Goal: Find specific page/section: Find specific page/section

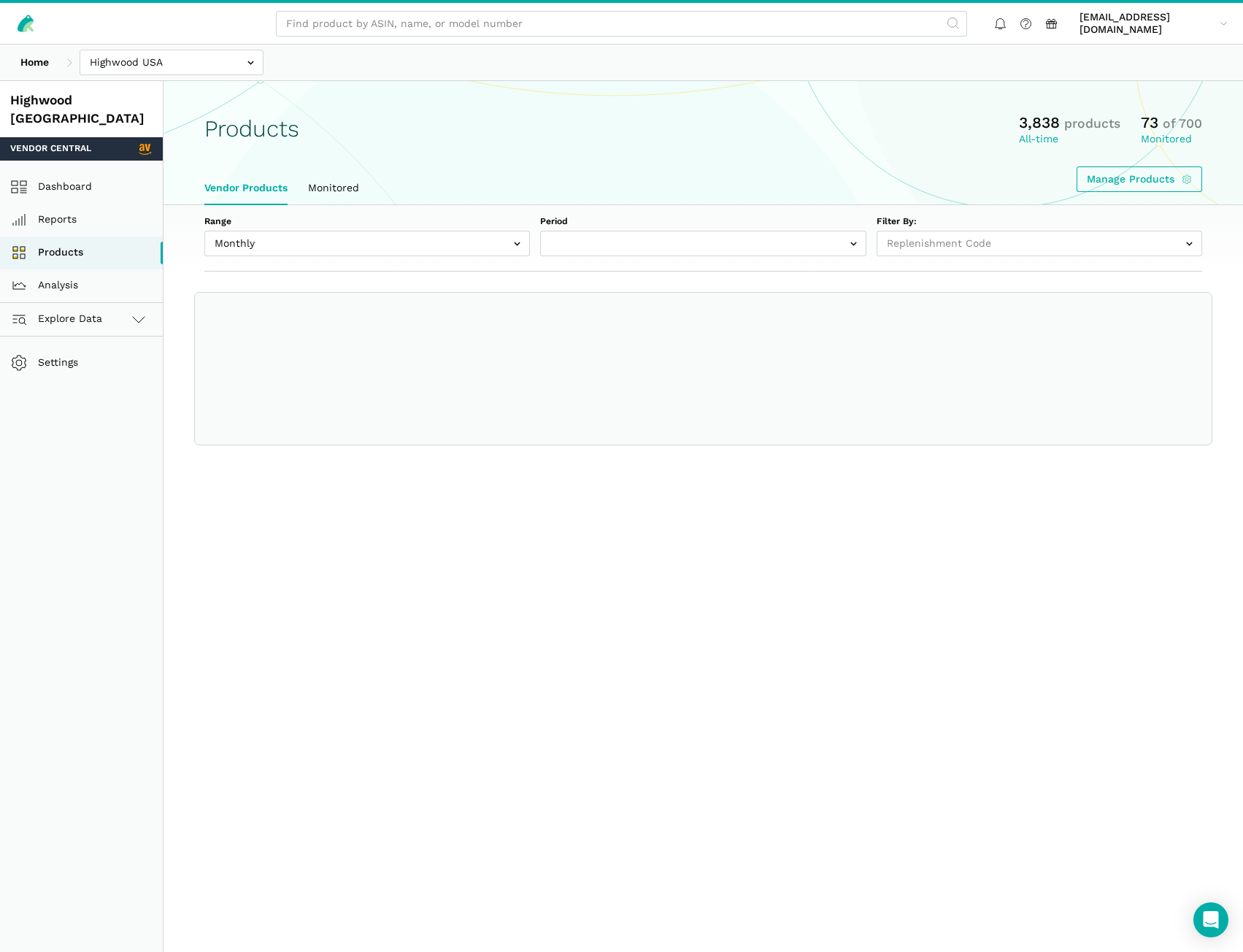
select select
select select "Monthly|[DATE]"
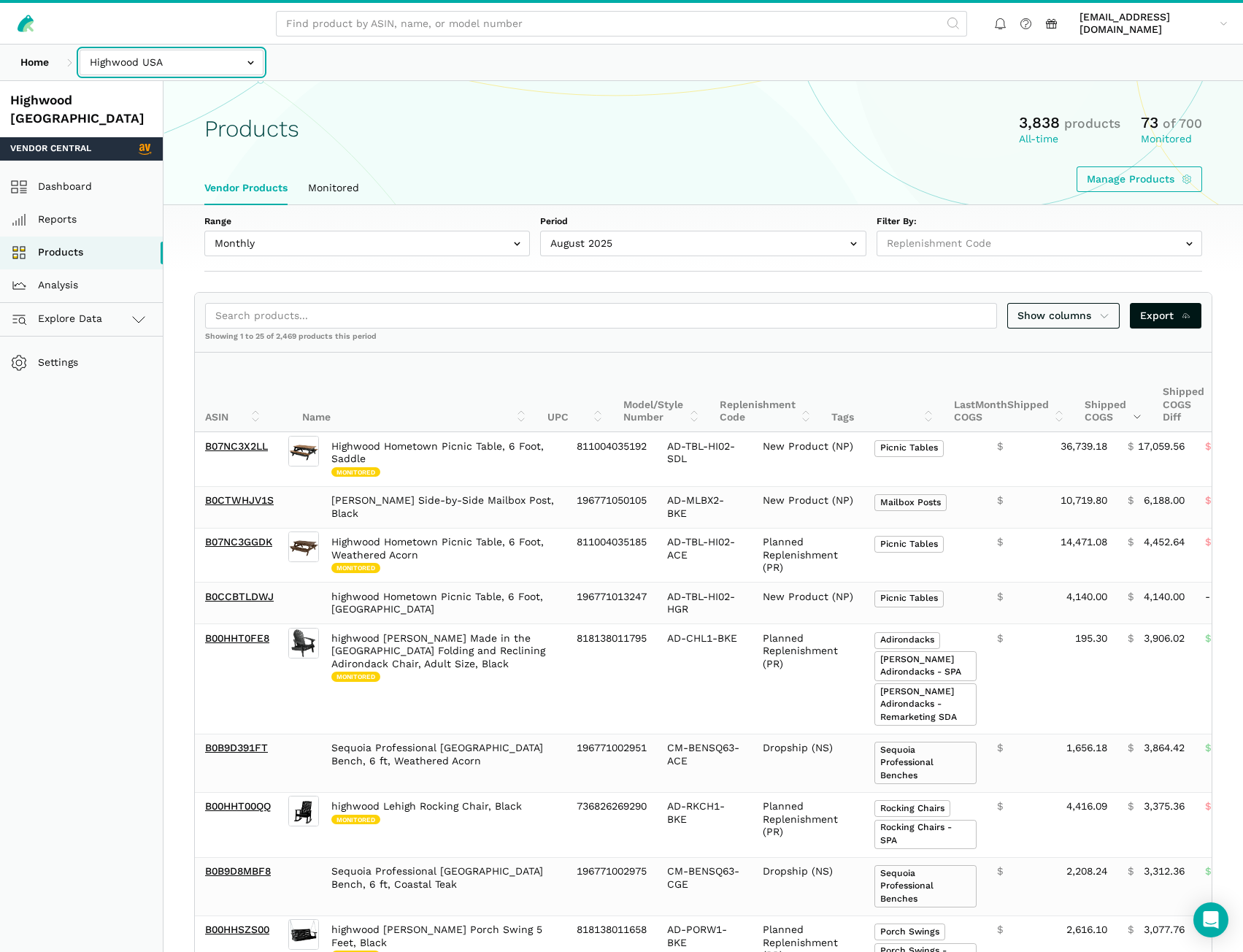
click at [133, 67] on input "text" at bounding box center [171, 63] width 184 height 26
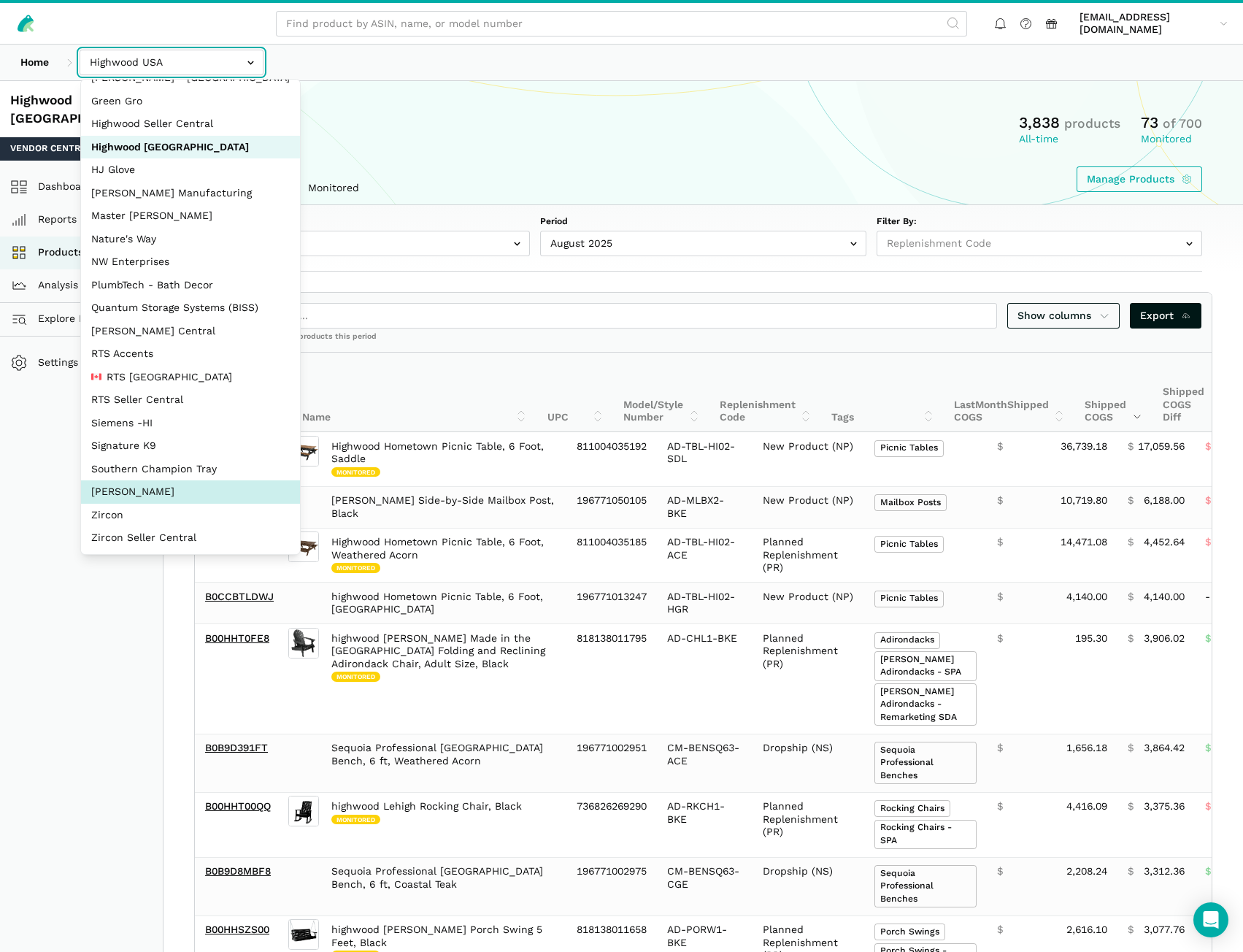
scroll to position [65, 0]
select select "5moWWUoXWPPauPLKpEqKhGJ3"
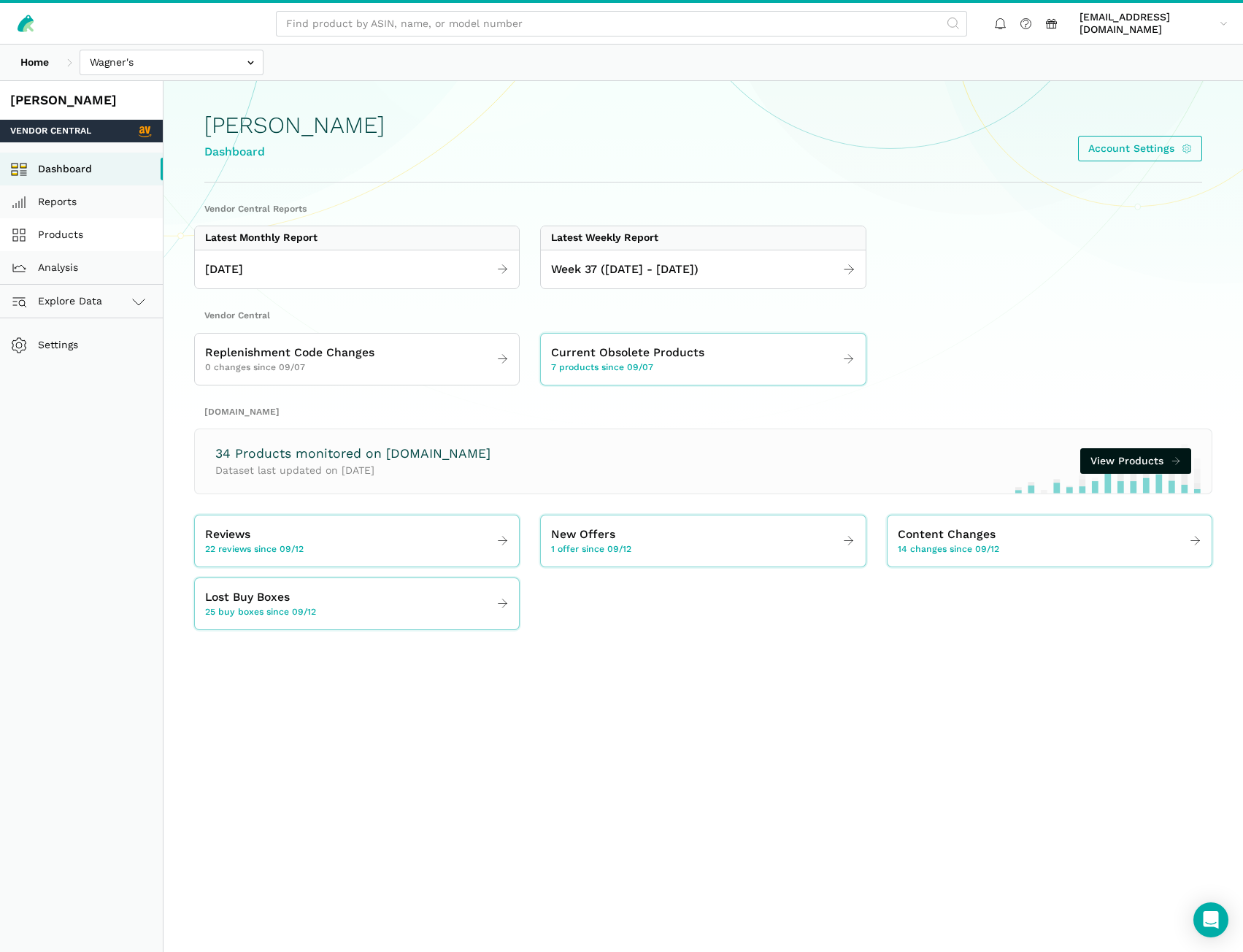
click at [84, 236] on link "Products" at bounding box center [81, 234] width 162 height 33
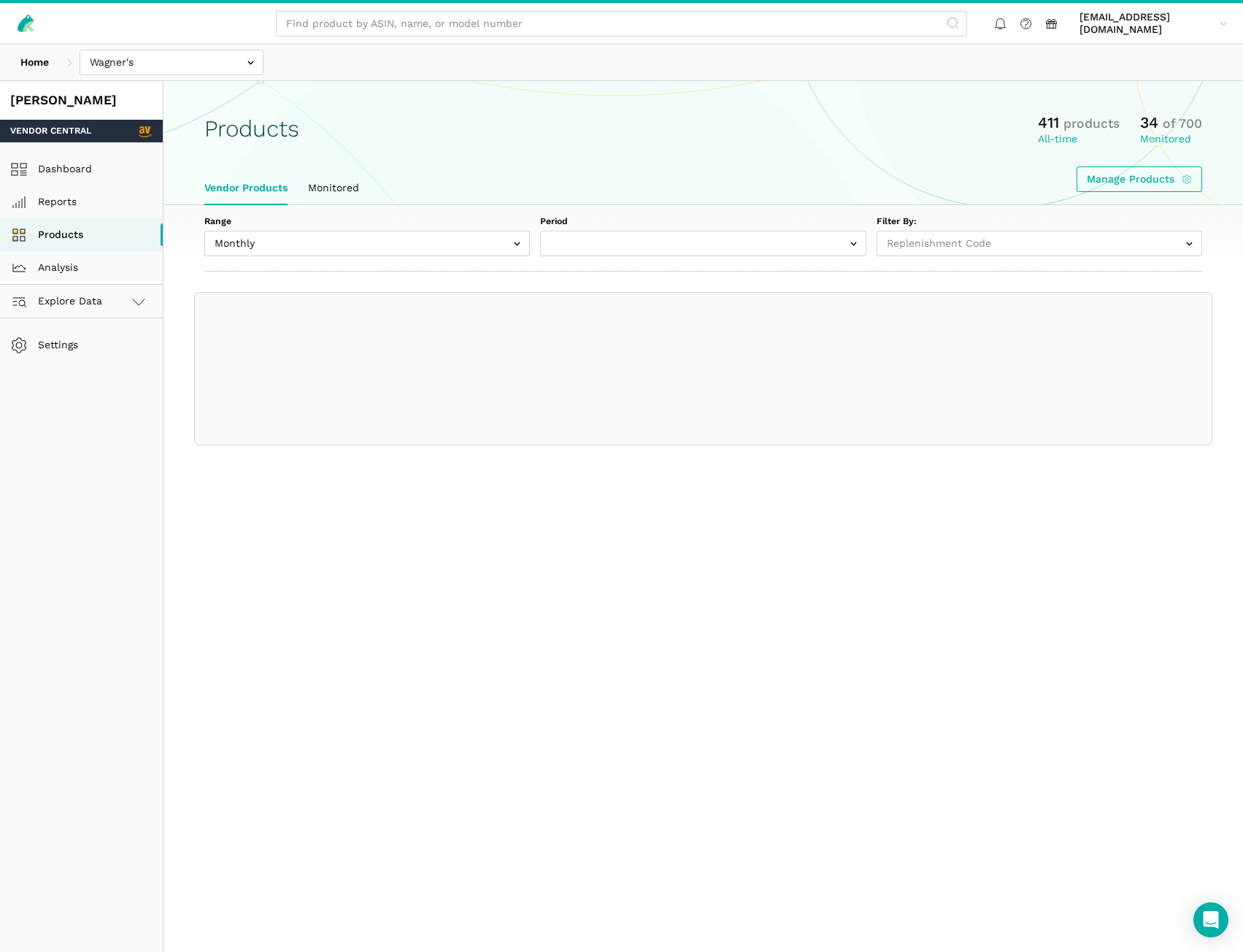
select select
select select "Monthly|[DATE]"
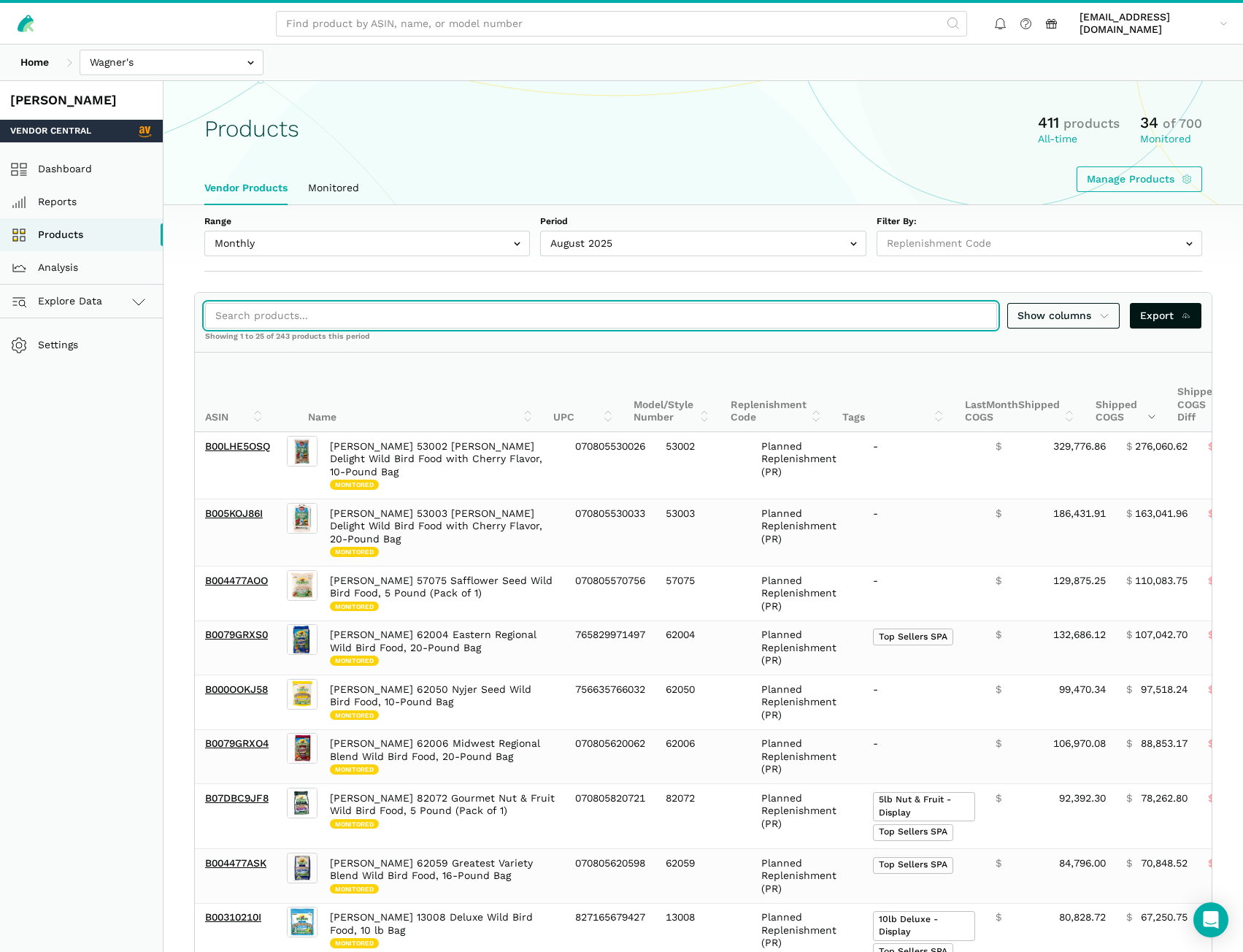
click at [340, 317] on input "search" at bounding box center [601, 316] width 792 height 26
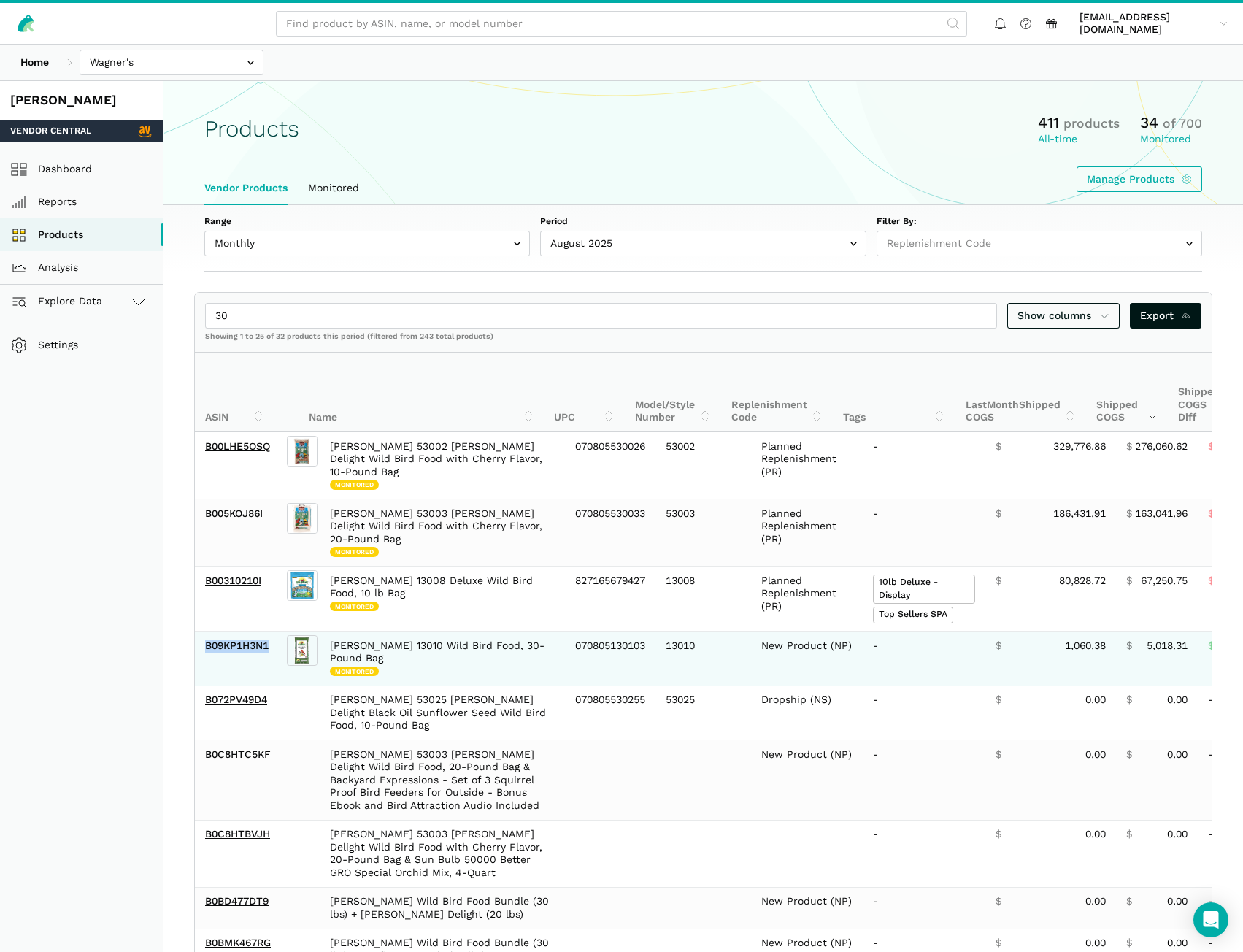
drag, startPoint x: 277, startPoint y: 632, endPoint x: 205, endPoint y: 625, distance: 72.3
click at [205, 631] on td "B09KP1H3N1" at bounding box center [239, 658] width 89 height 55
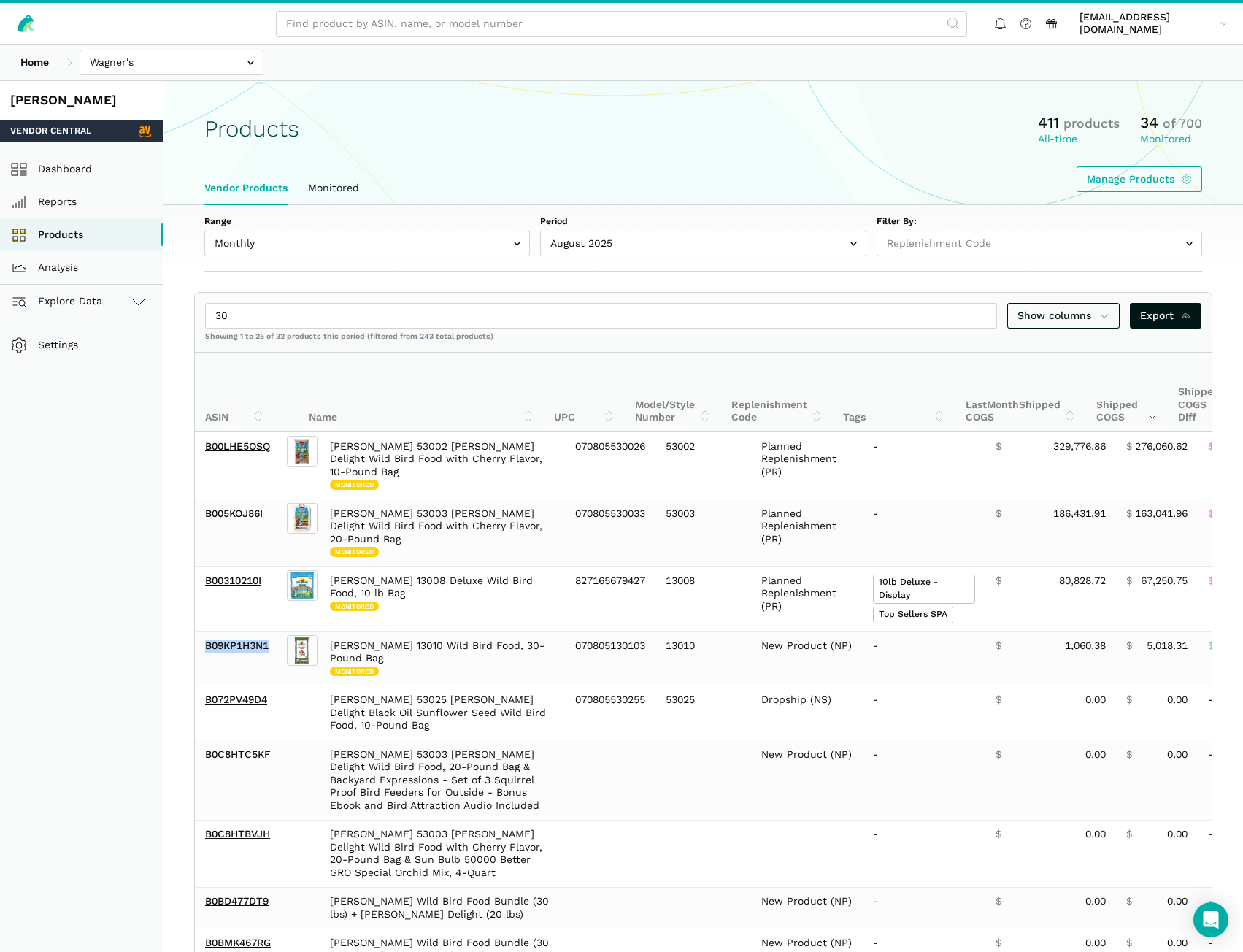
copy link "B09KP1H3N1"
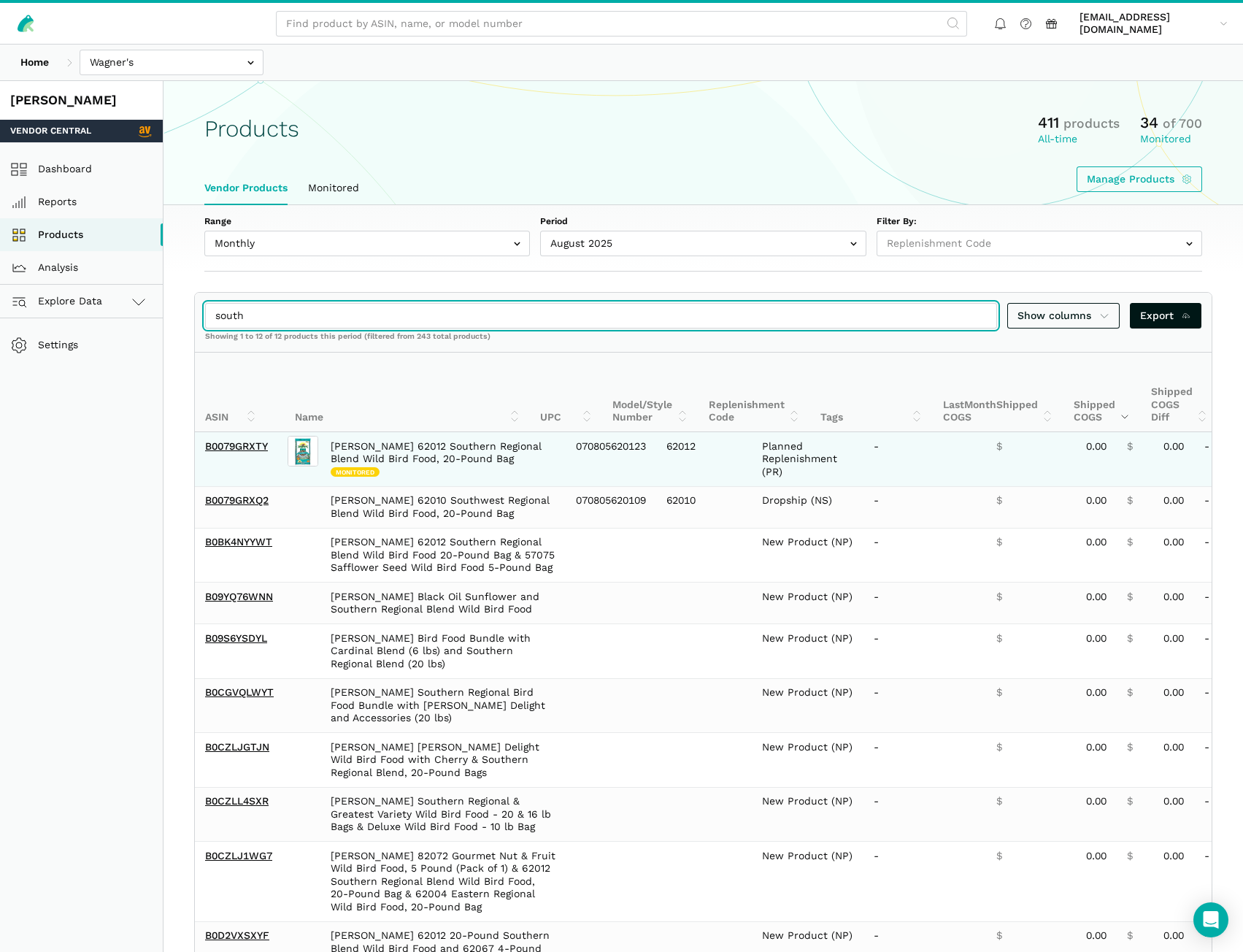
type input "south"
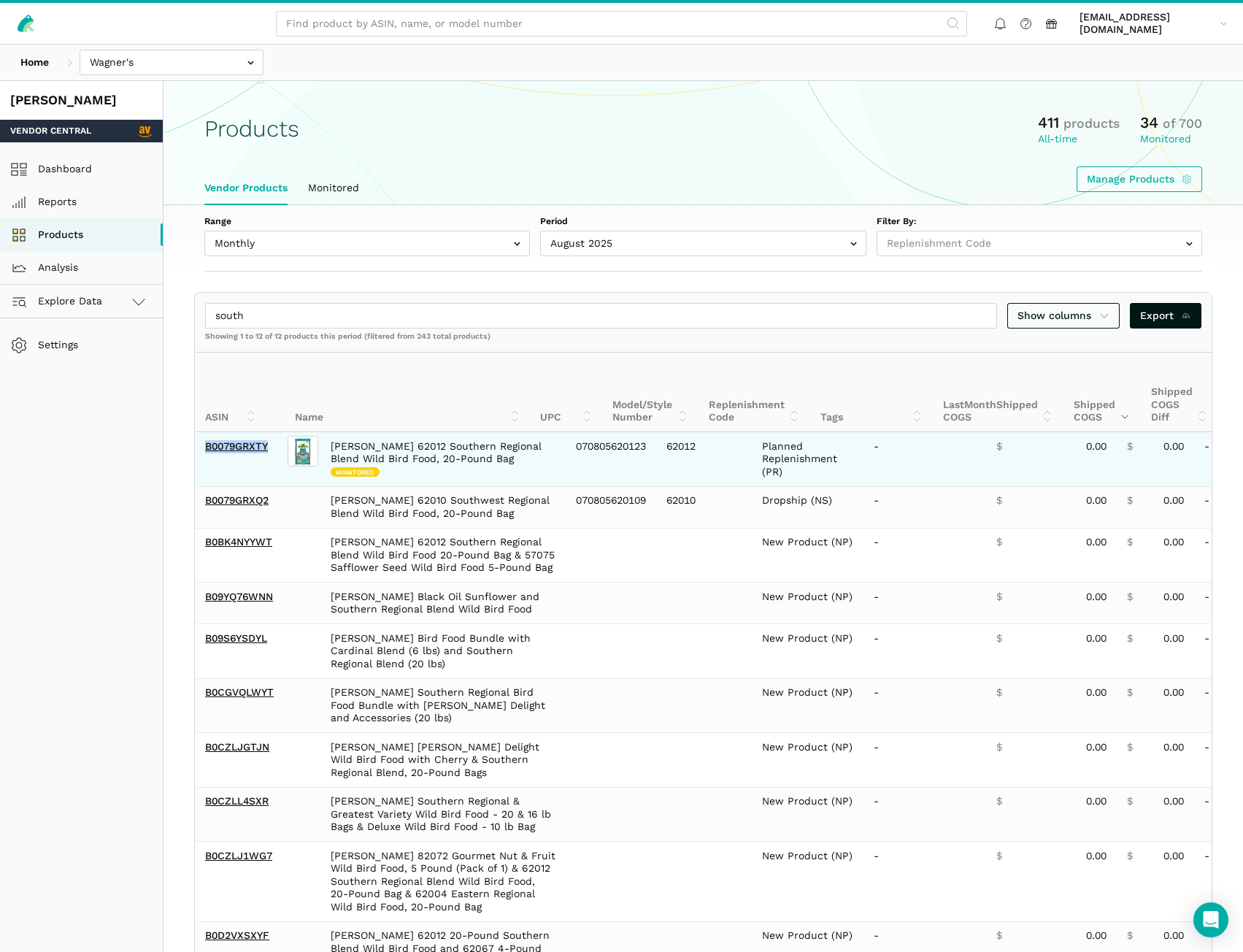
drag, startPoint x: 281, startPoint y: 455, endPoint x: 203, endPoint y: 457, distance: 78.0
click at [203, 457] on td "B0079GRXTY" at bounding box center [240, 459] width 90 height 54
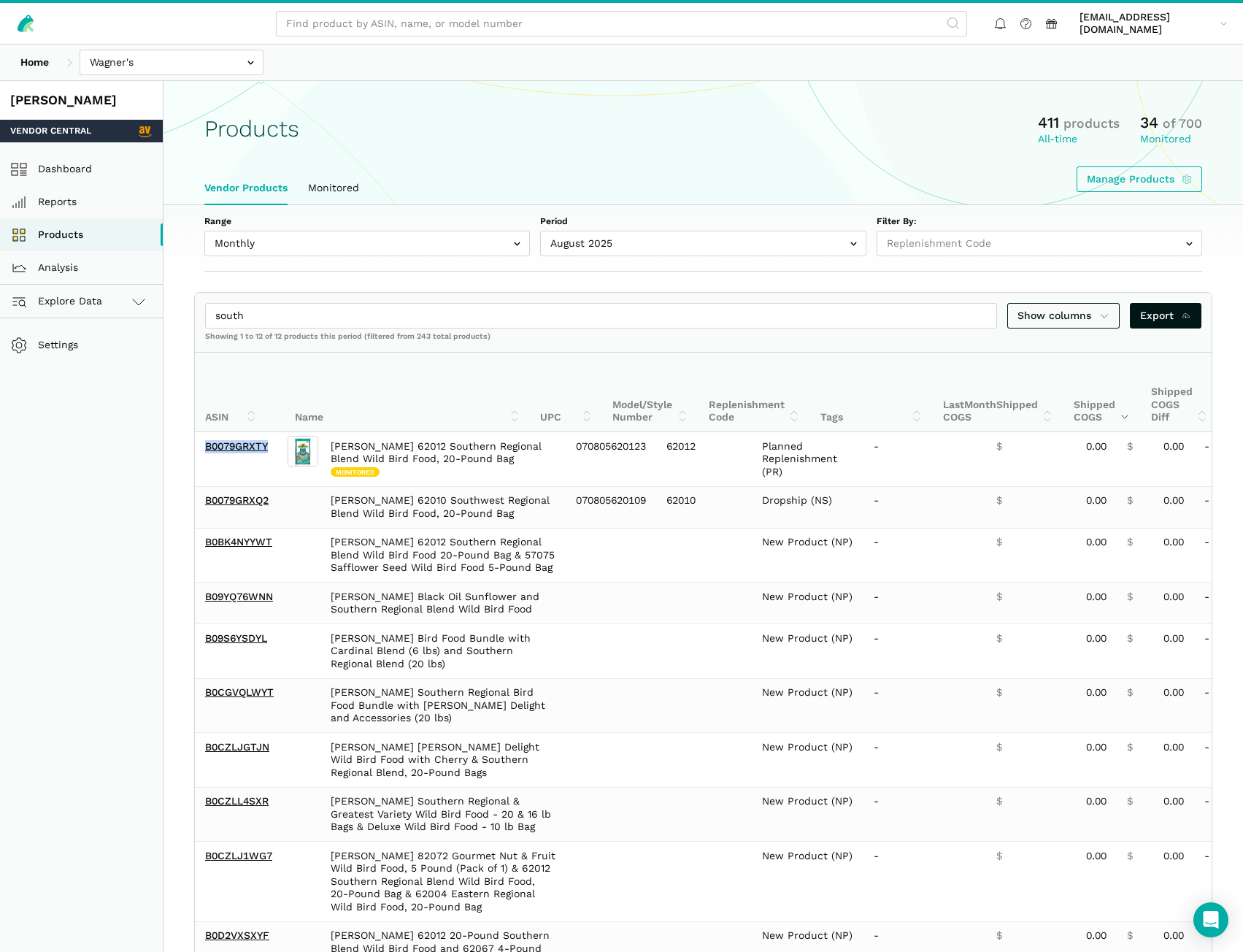
copy link "B0079GRXTY"
